Goal: Information Seeking & Learning: Find specific fact

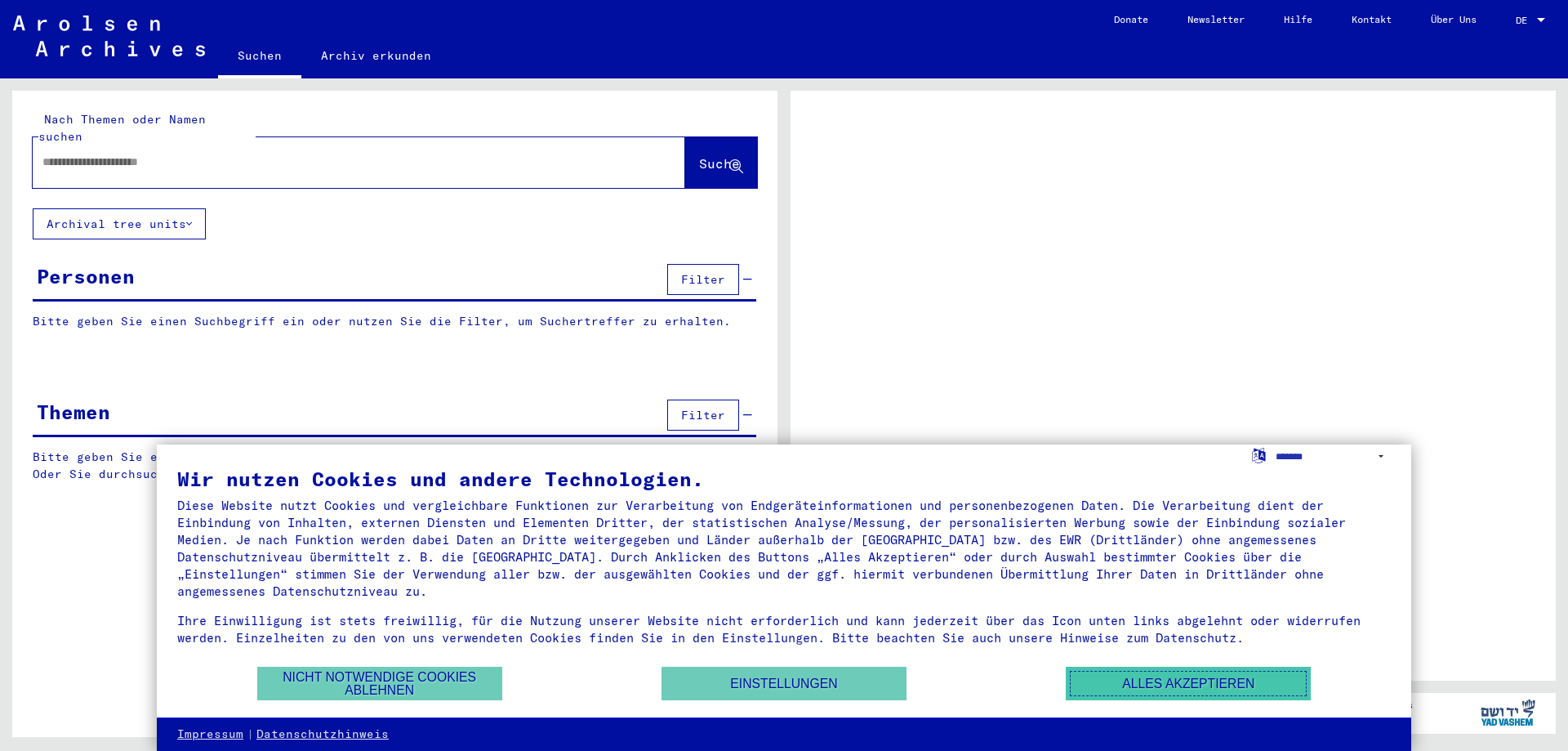
click at [1168, 691] on button "Alles akzeptieren" at bounding box center [1188, 683] width 245 height 33
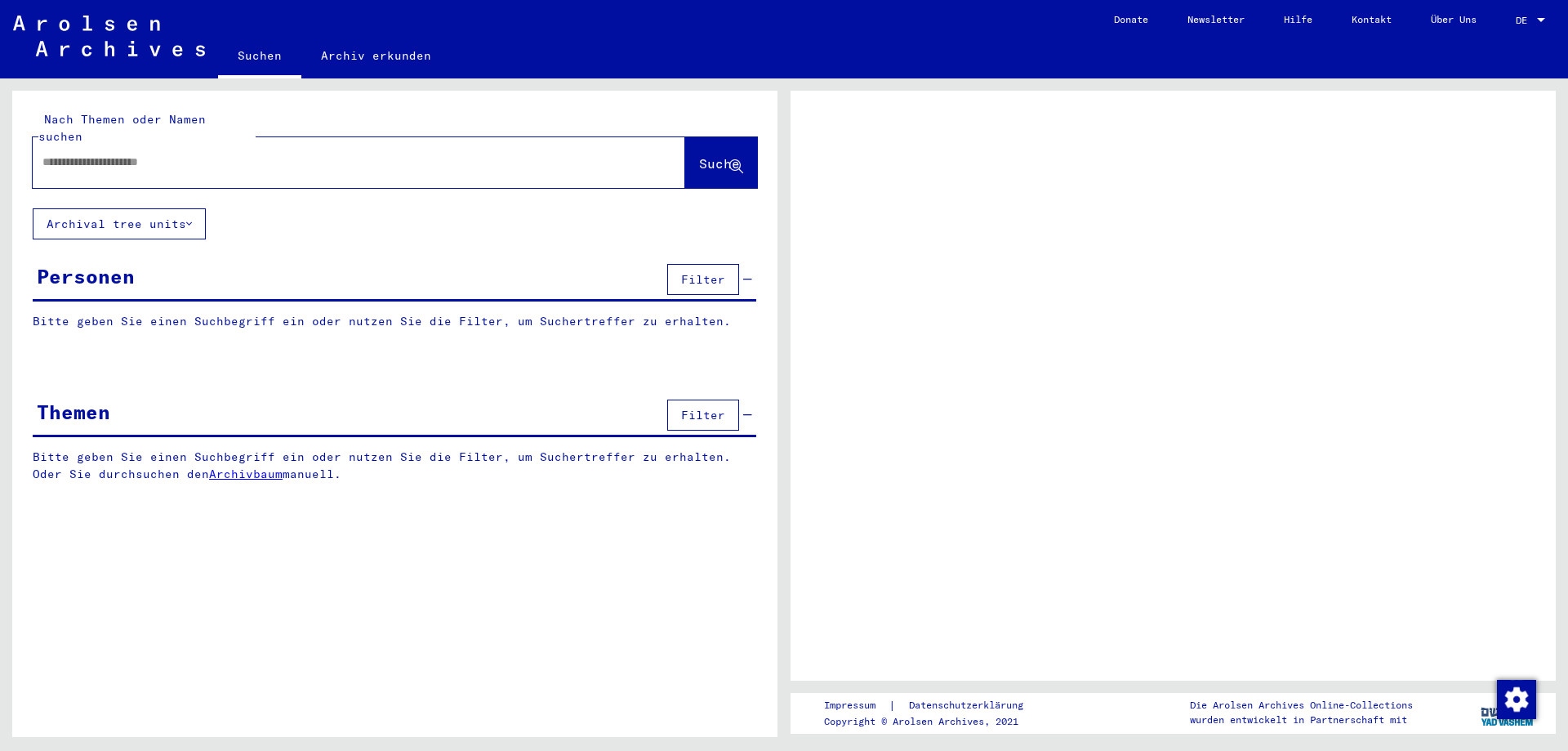
click at [178, 161] on div at bounding box center [339, 162] width 613 height 37
click at [167, 154] on input "text" at bounding box center [344, 162] width 603 height 17
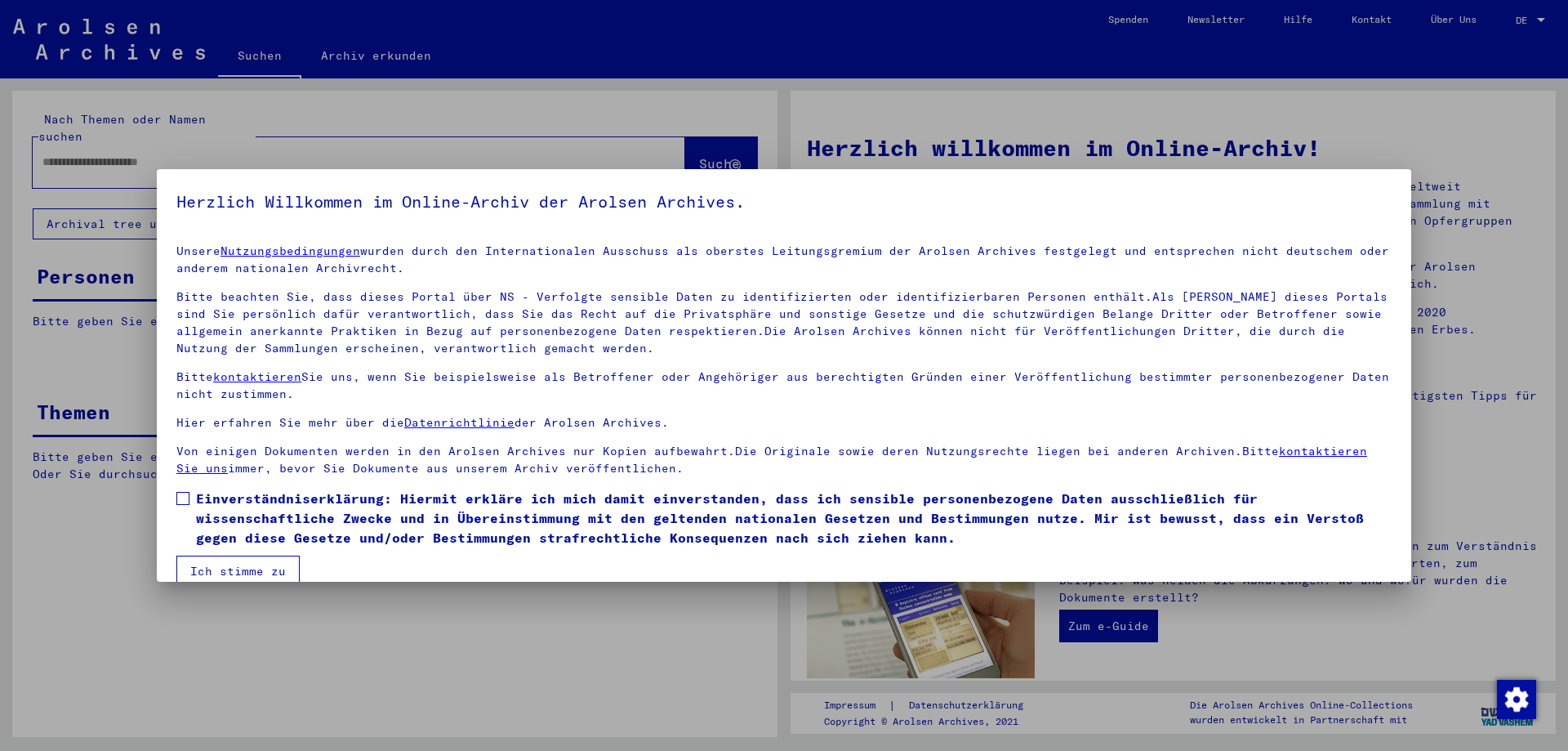
click at [181, 494] on span at bounding box center [182, 498] width 13 height 13
click at [221, 575] on button "Ich stimme zu" at bounding box center [238, 571] width 124 height 31
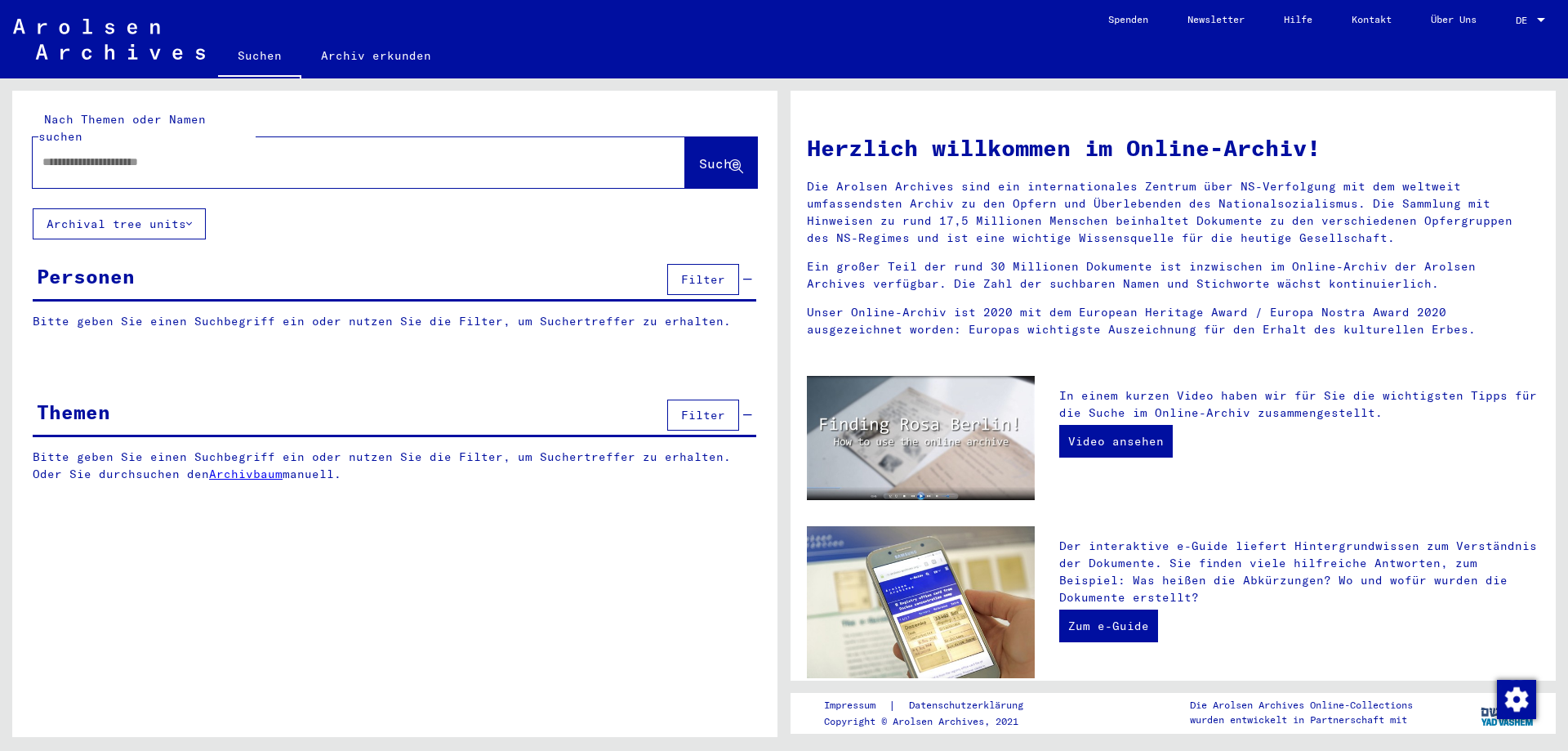
click at [188, 154] on input "text" at bounding box center [339, 162] width 593 height 17
type input "**********"
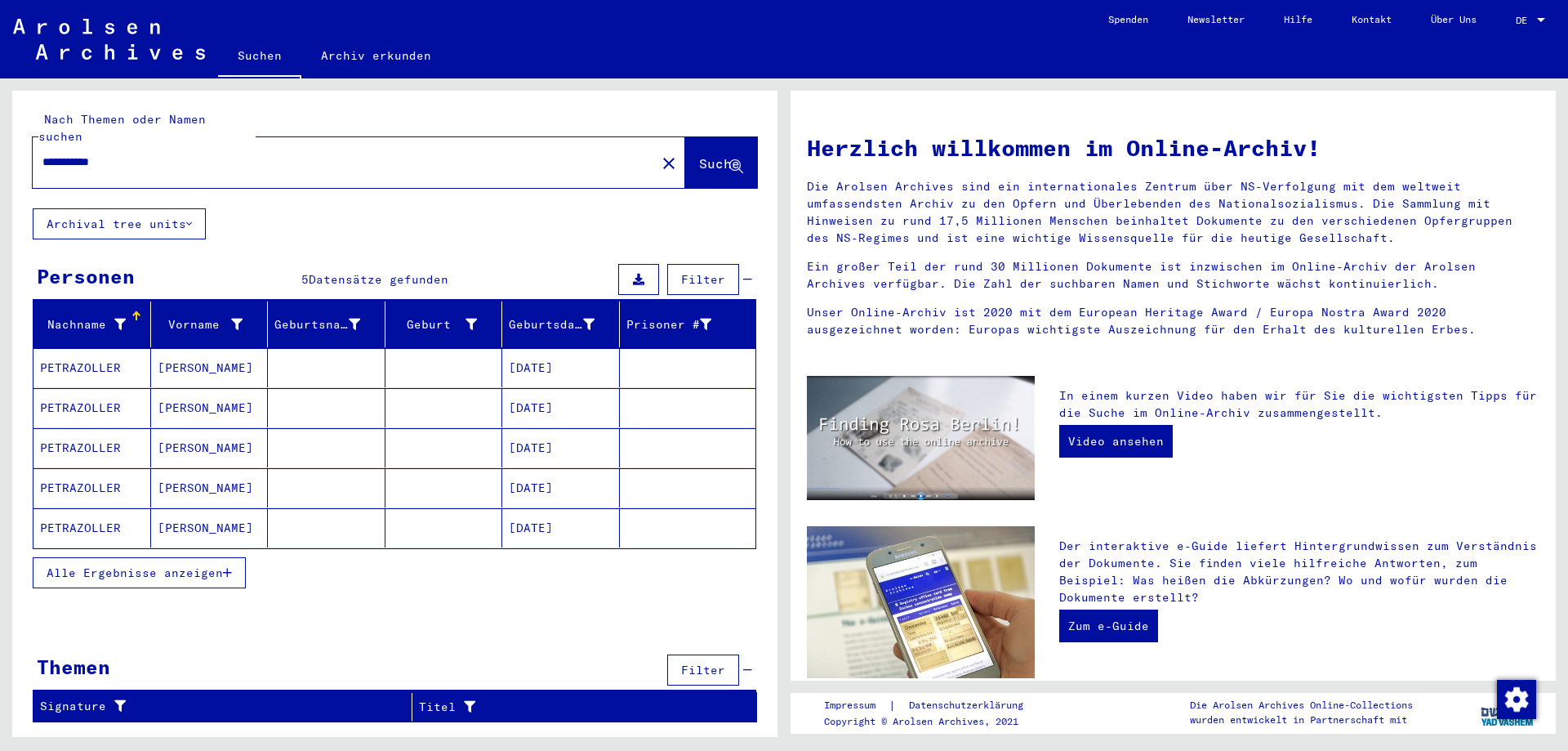
click at [76, 514] on mat-cell "PETRAZOLLER" at bounding box center [92, 527] width 117 height 39
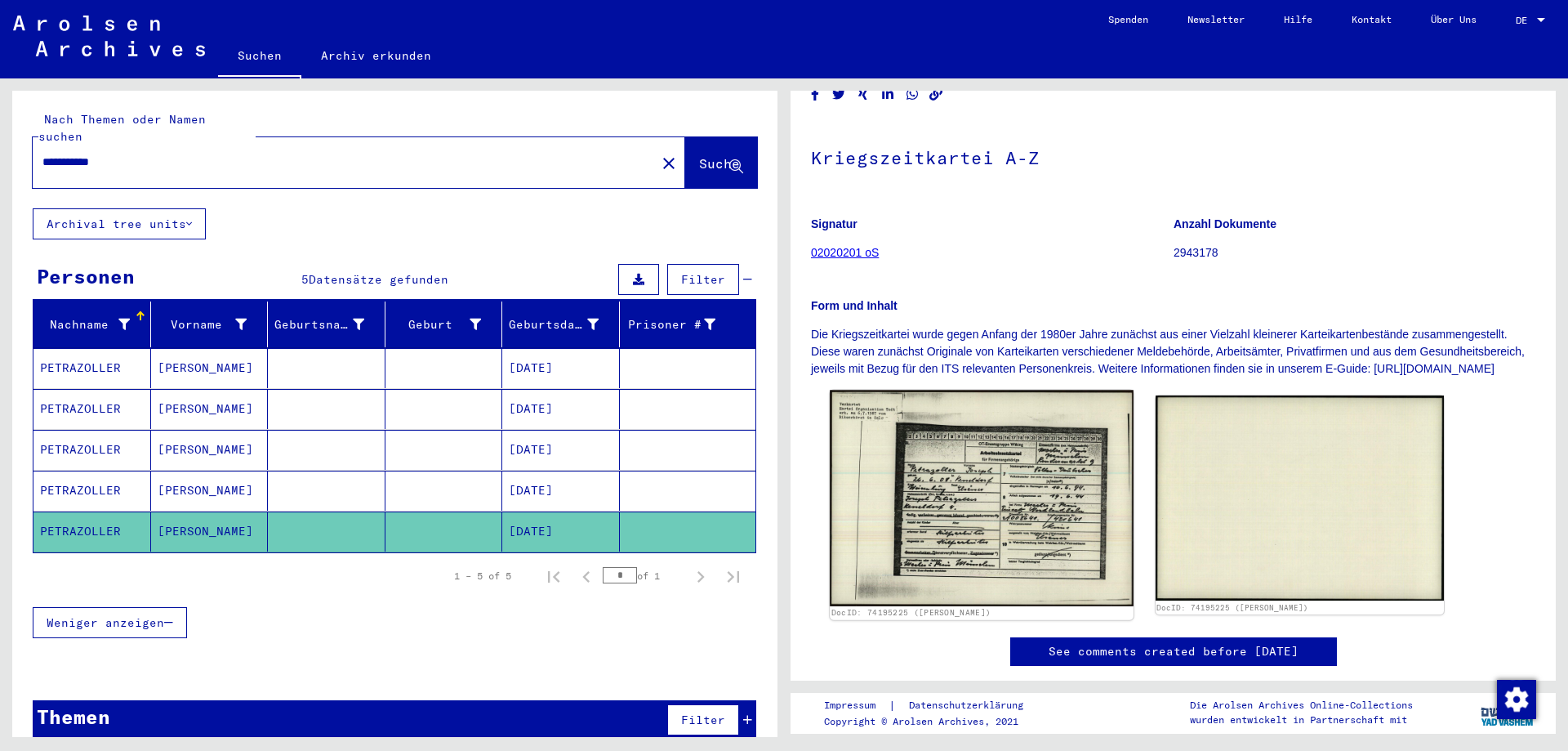
click at [985, 506] on img at bounding box center [981, 498] width 303 height 216
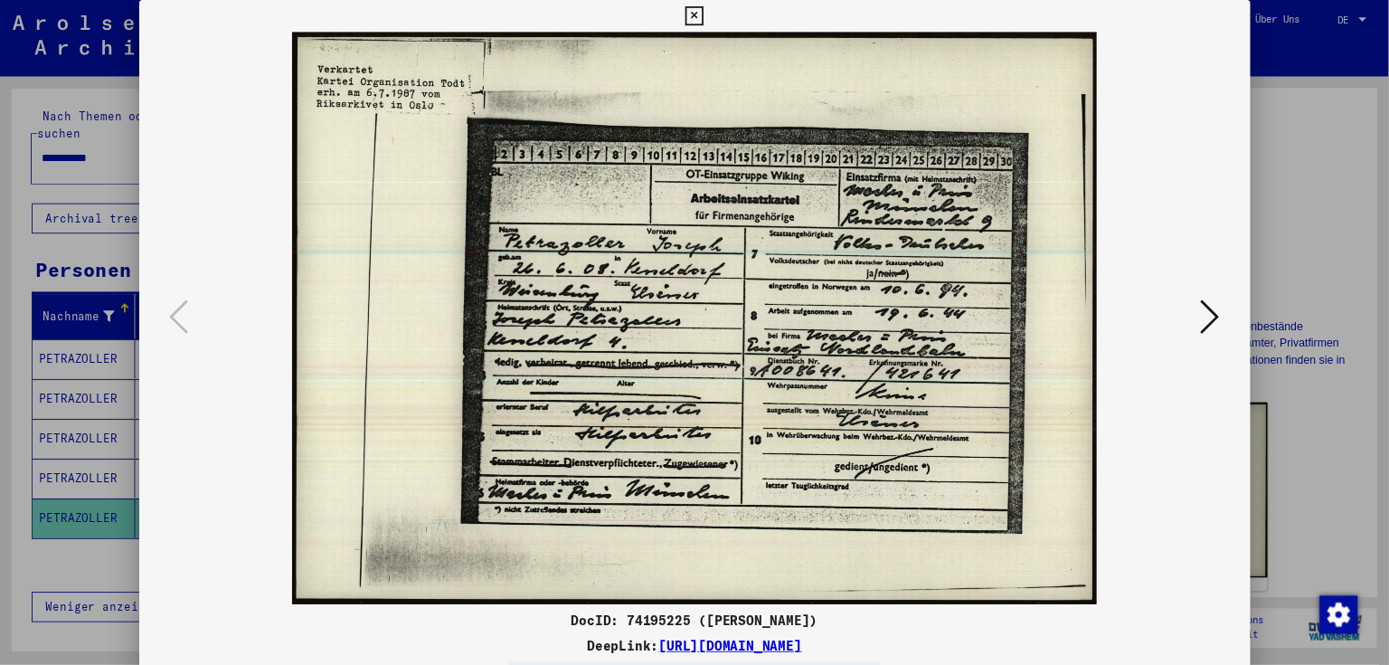
scroll to position [90, 0]
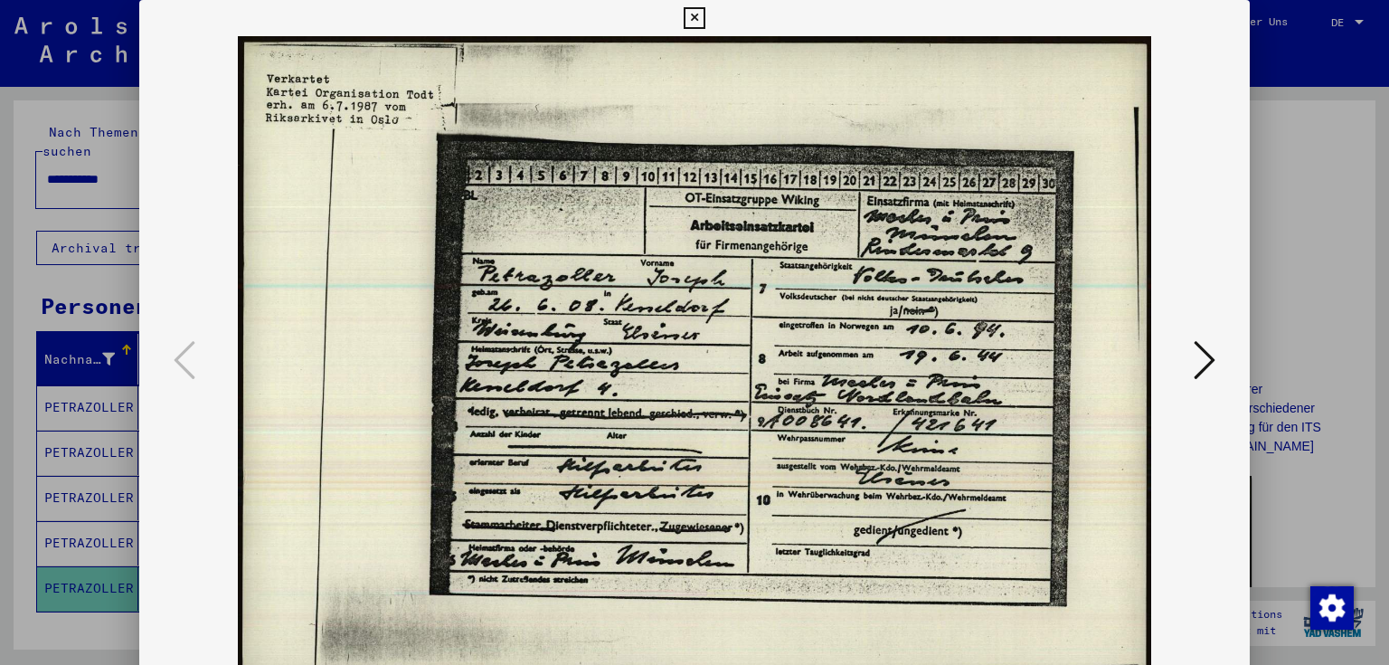
click at [698, 17] on icon at bounding box center [694, 18] width 21 height 22
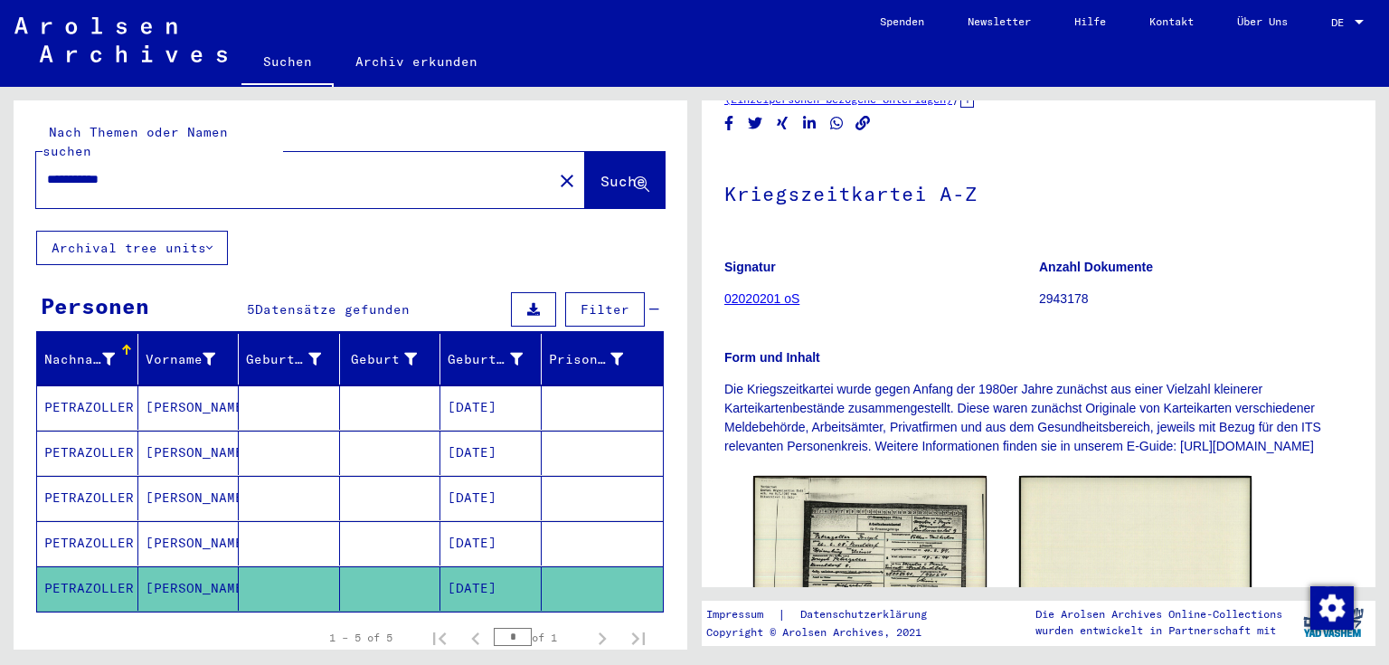
scroll to position [235, 0]
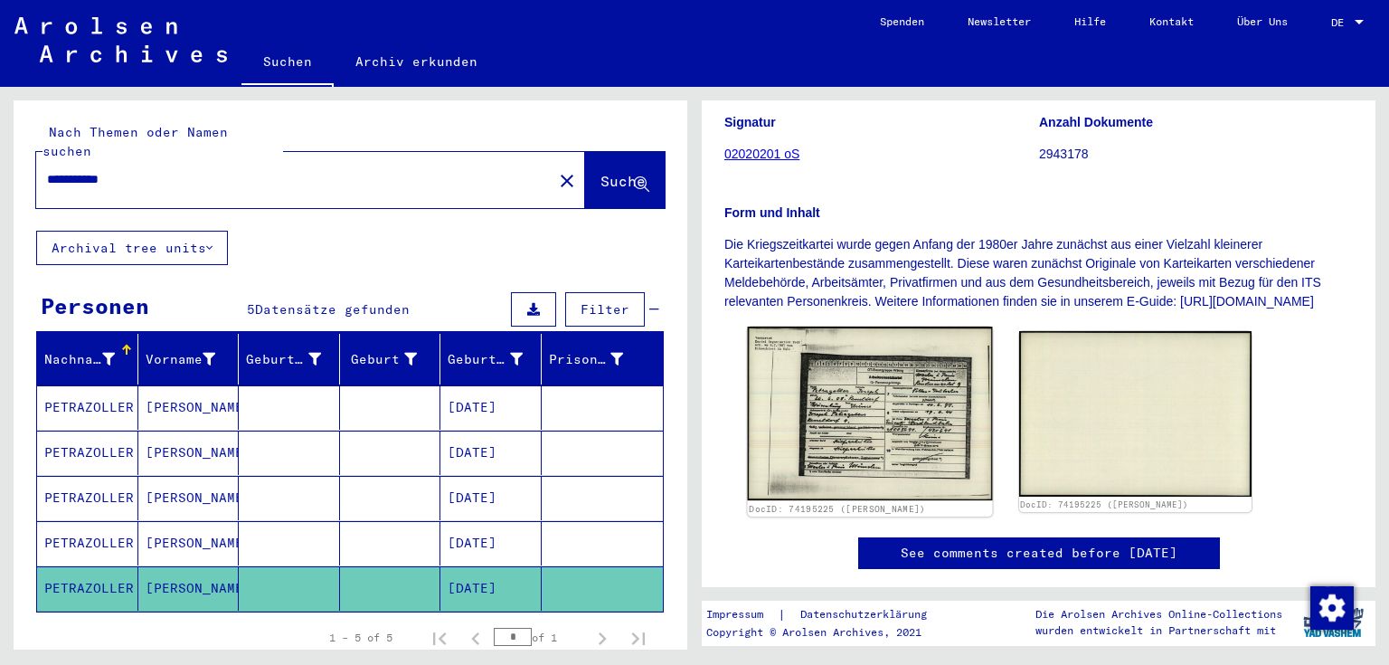
click at [889, 438] on img at bounding box center [870, 413] width 244 height 174
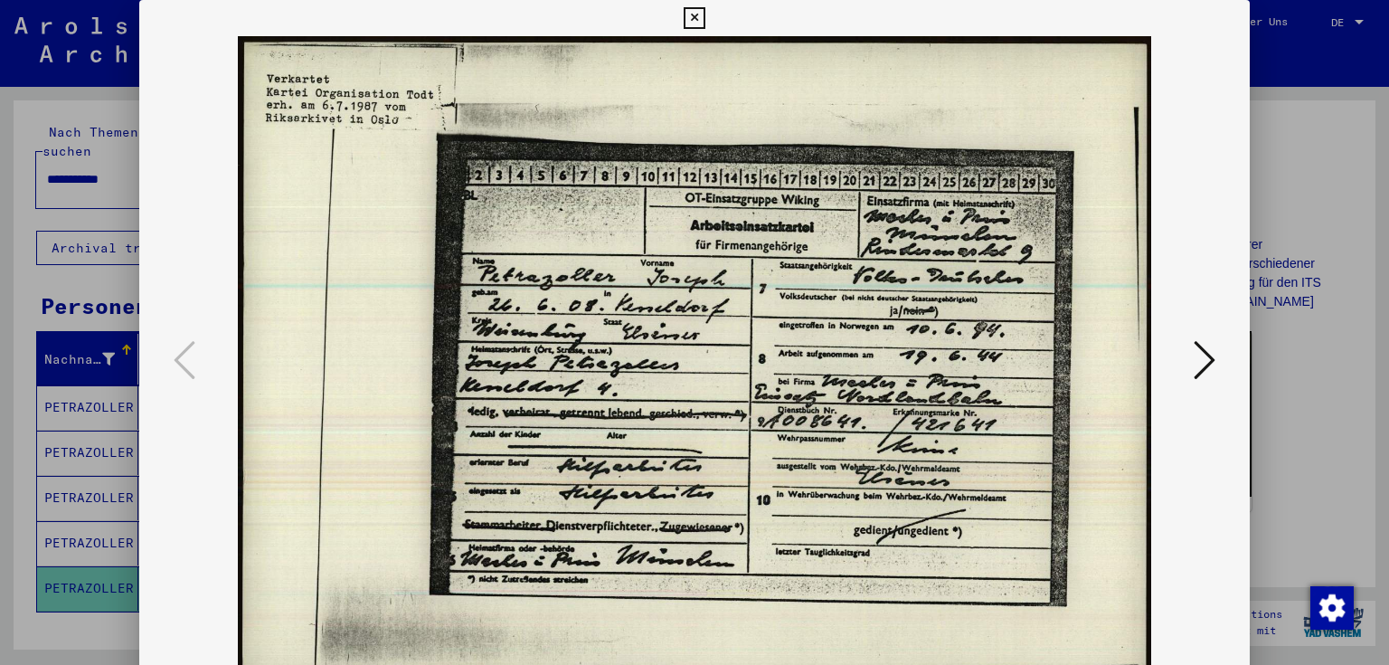
click at [744, 354] on img at bounding box center [695, 361] width 988 height 650
click at [745, 354] on img at bounding box center [695, 361] width 988 height 650
click at [1280, 111] on div at bounding box center [694, 332] width 1389 height 665
